Goal: Entertainment & Leisure: Consume media (video, audio)

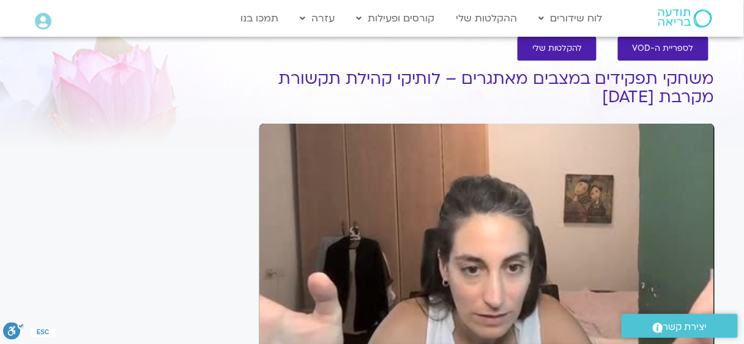
scroll to position [21, 0]
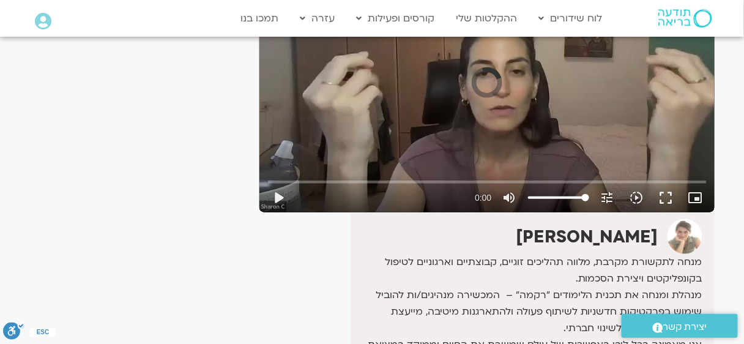
scroll to position [39, 0]
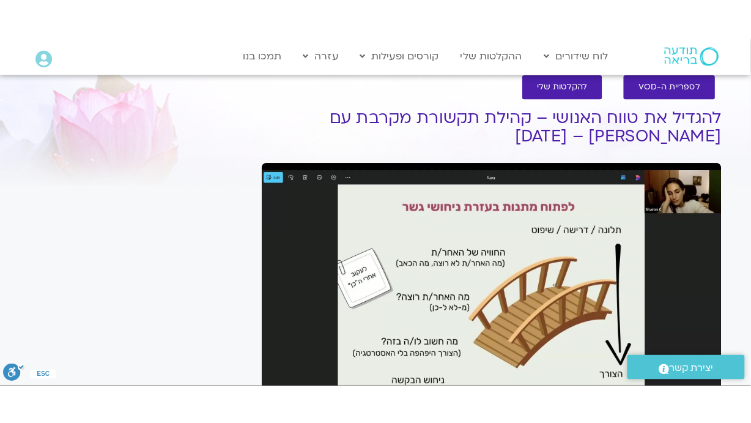
scroll to position [103, 0]
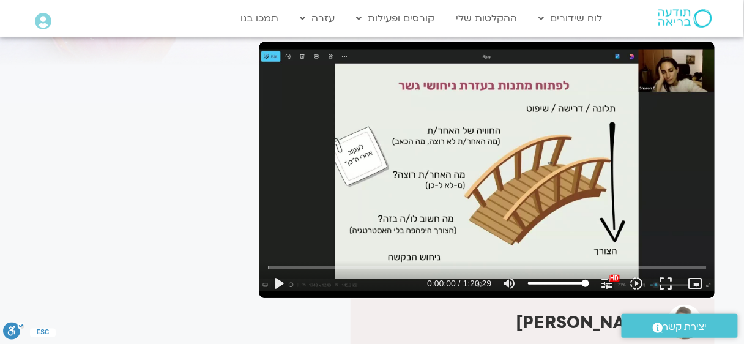
click at [441, 183] on div "Skip Ad 0:00 play_arrow 0:00:00 / 1:20:29 volume_up Mute tune Resolution Auto 1…" at bounding box center [486, 170] width 455 height 256
click at [355, 266] on input "Seek" at bounding box center [487, 267] width 439 height 7
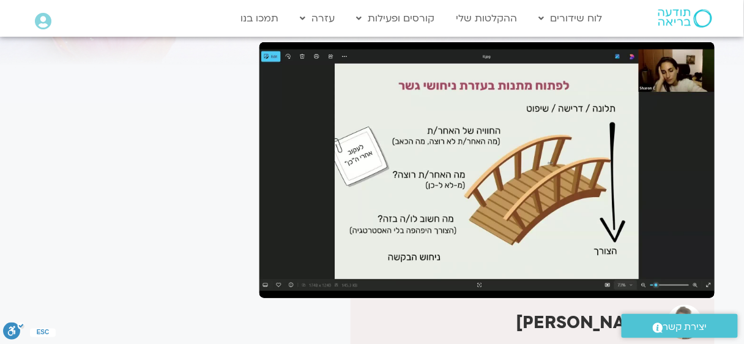
click at [672, 289] on button "fullscreen" at bounding box center [665, 283] width 29 height 29
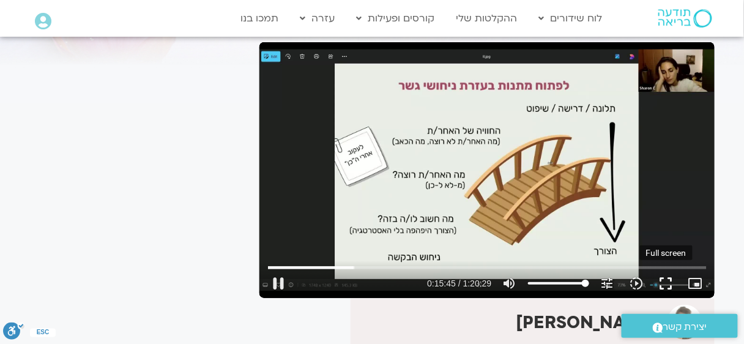
click at [666, 279] on button "fullscreen" at bounding box center [665, 283] width 29 height 29
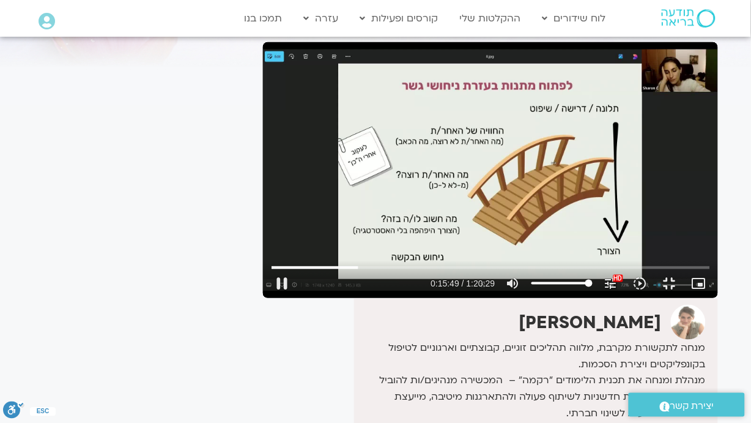
type input "949.852057"
